Goal: Transaction & Acquisition: Book appointment/travel/reservation

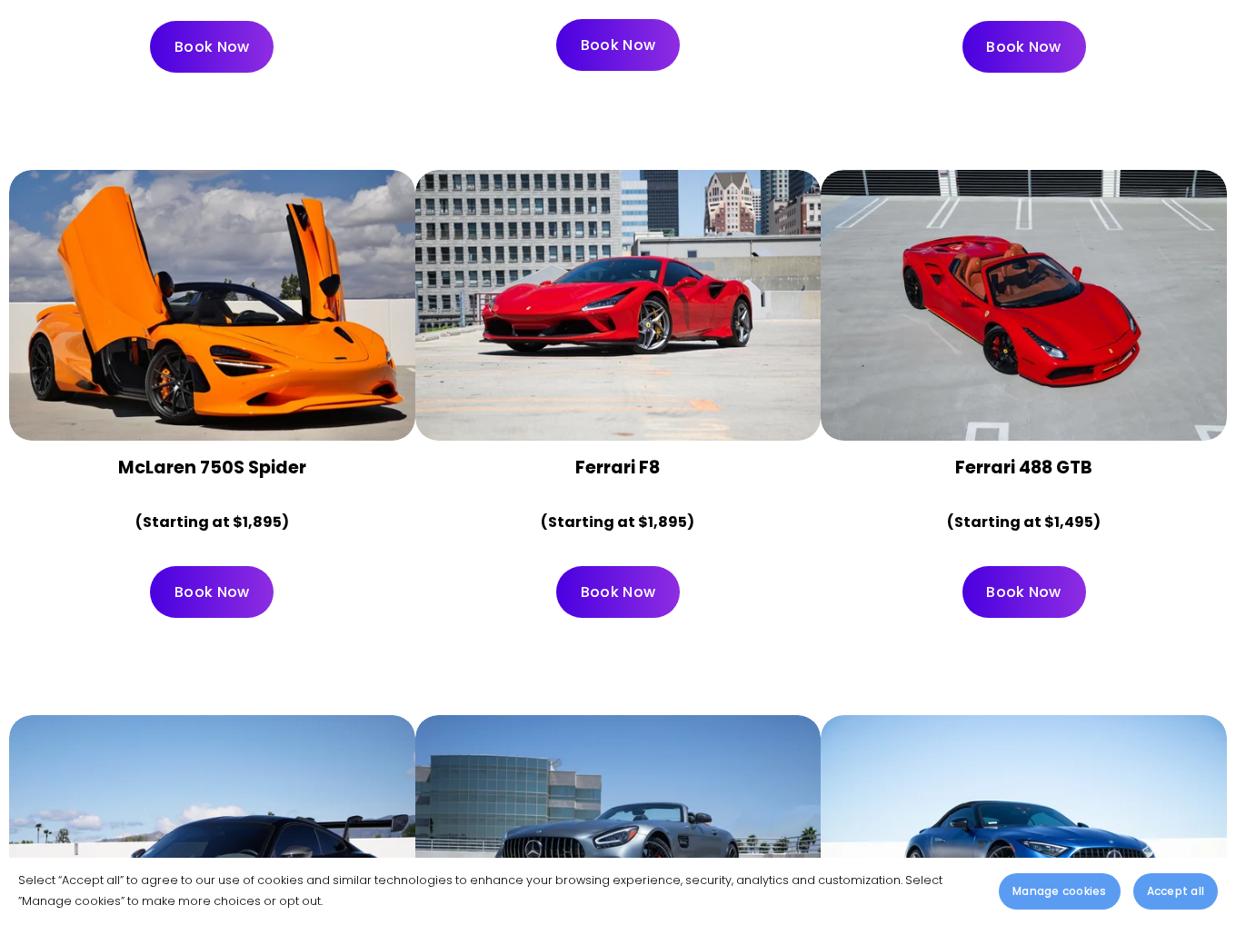
scroll to position [2362, 0]
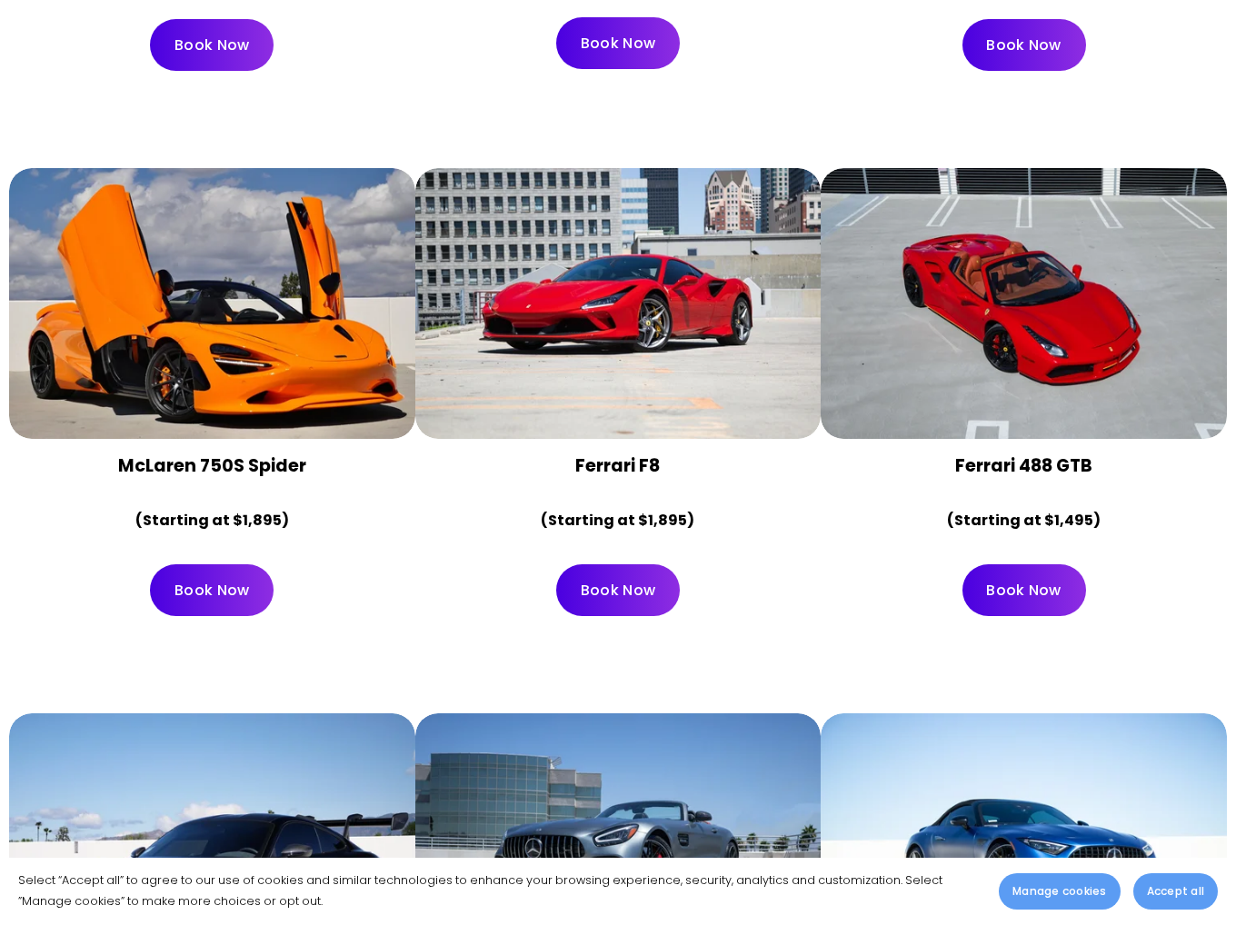
click at [679, 322] on div at bounding box center [618, 303] width 406 height 271
click at [661, 287] on div at bounding box center [618, 303] width 406 height 271
click at [610, 564] on link "Book Now" at bounding box center [618, 590] width 124 height 52
click at [573, 237] on div at bounding box center [618, 303] width 406 height 271
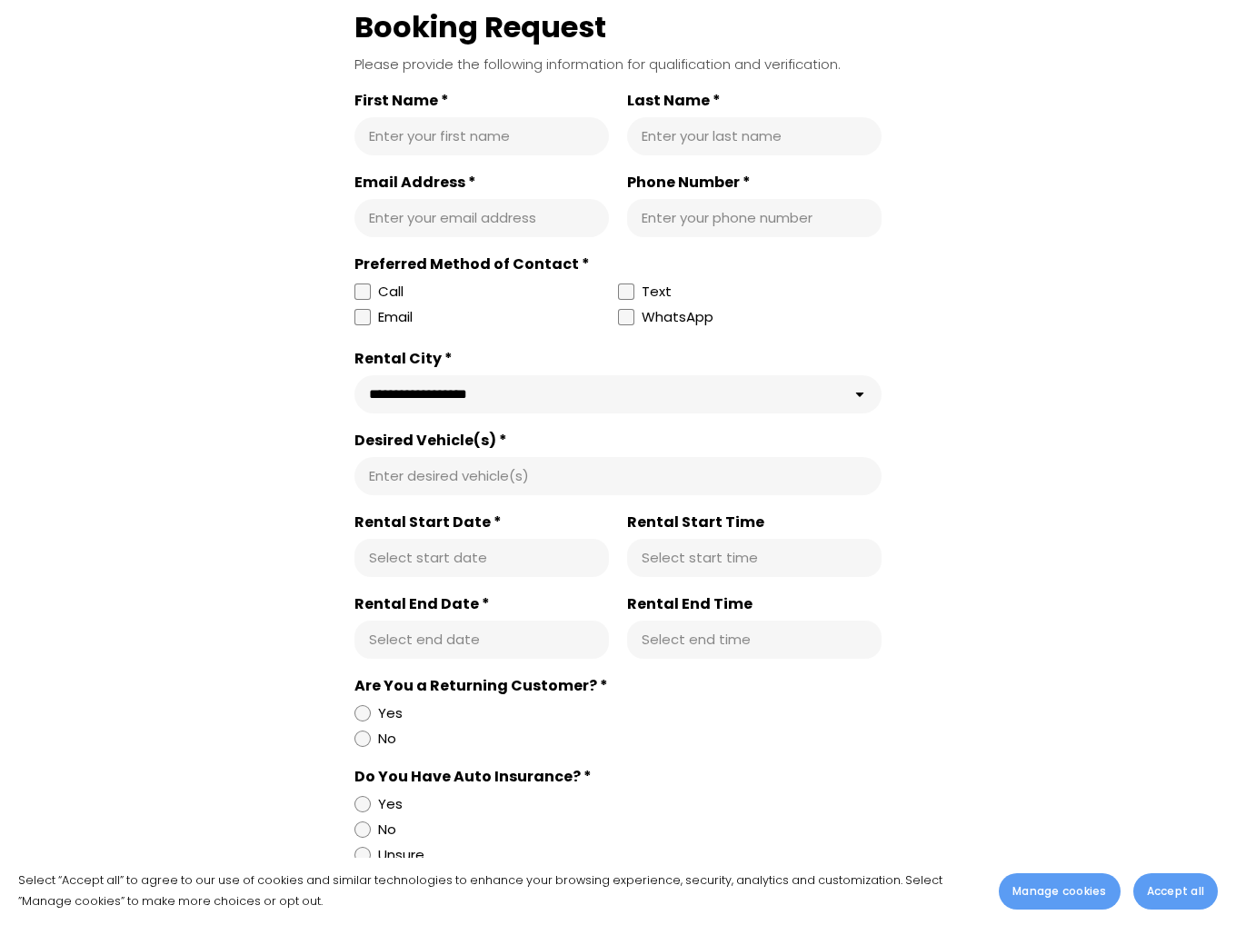
scroll to position [545, 0]
